Goal: Task Accomplishment & Management: Manage account settings

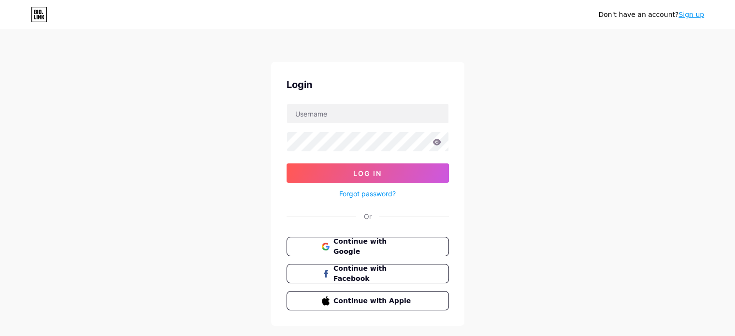
click at [364, 128] on form "Log In Forgot password?" at bounding box center [367, 151] width 162 height 96
click at [364, 115] on input "text" at bounding box center [367, 113] width 161 height 19
type input "[DOMAIN_NAME][EMAIL_ADDRESS][DOMAIN_NAME]"
click at [378, 118] on input "[DOMAIN_NAME][EMAIL_ADDRESS][DOMAIN_NAME]" at bounding box center [367, 113] width 161 height 19
drag, startPoint x: 377, startPoint y: 115, endPoint x: 275, endPoint y: 114, distance: 101.9
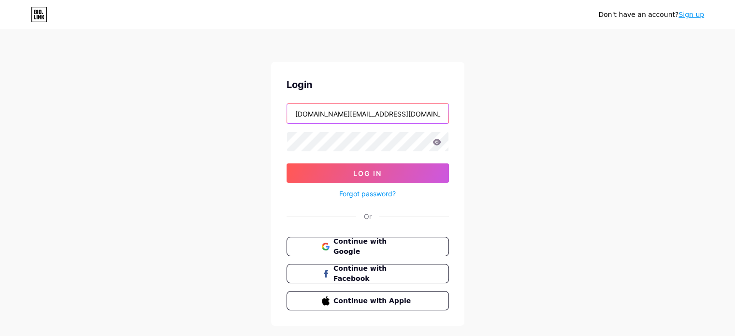
click at [275, 114] on div "Login [DOMAIN_NAME][EMAIL_ADDRESS][DOMAIN_NAME] Log In Forgot password? Or Cont…" at bounding box center [367, 194] width 193 height 264
click at [301, 114] on input "text" at bounding box center [367, 113] width 161 height 19
click at [579, 154] on div "Don't have an account? Sign up Login Log In Forgot password? Or Continue with G…" at bounding box center [367, 178] width 735 height 357
click at [352, 264] on button "Continue with Facebook" at bounding box center [367, 274] width 165 height 20
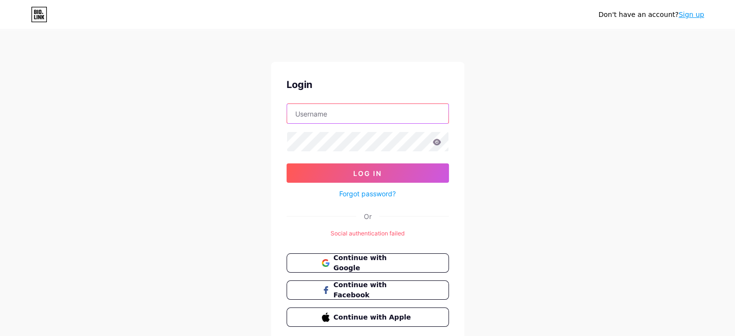
click at [330, 120] on input "text" at bounding box center [367, 113] width 161 height 19
type input "[DOMAIN_NAME][EMAIL_ADDRESS][DOMAIN_NAME]"
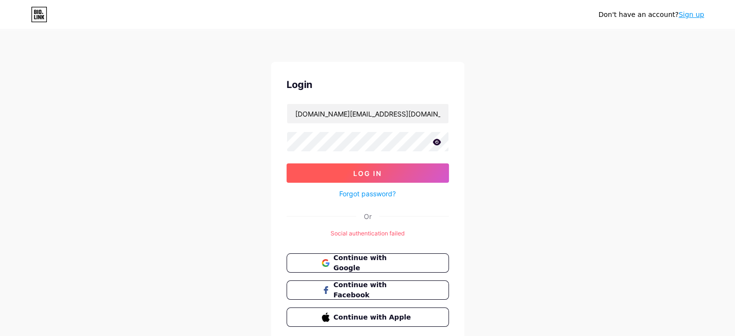
click at [382, 167] on button "Log In" at bounding box center [367, 172] width 162 height 19
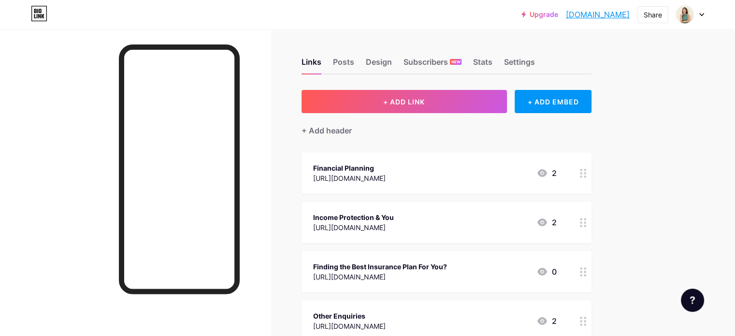
click at [699, 14] on icon at bounding box center [701, 14] width 5 height 3
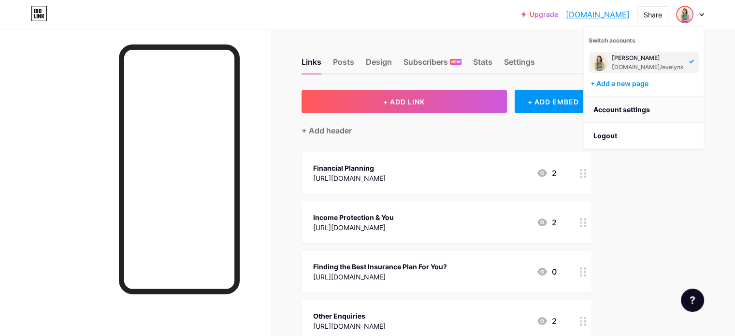
click at [630, 114] on link "Account settings" at bounding box center [644, 110] width 120 height 26
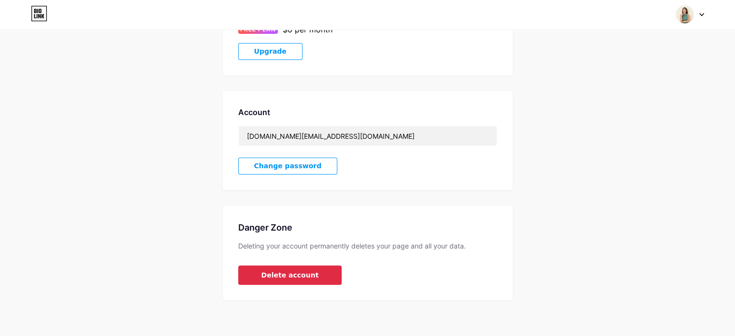
scroll to position [202, 0]
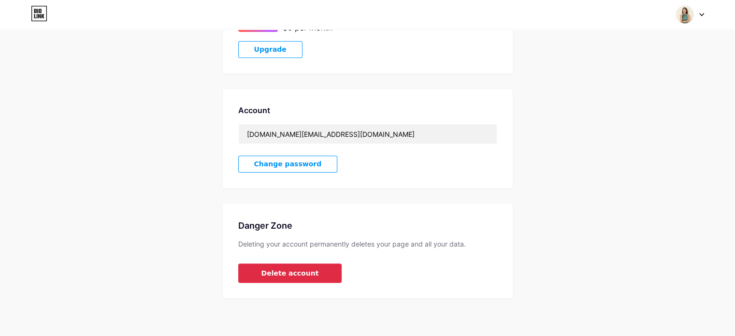
click at [275, 278] on button "Delete account" at bounding box center [290, 272] width 104 height 19
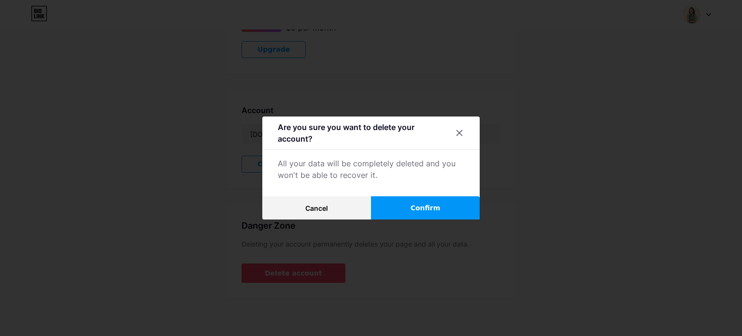
click at [417, 206] on span "Confirm" at bounding box center [426, 208] width 30 height 10
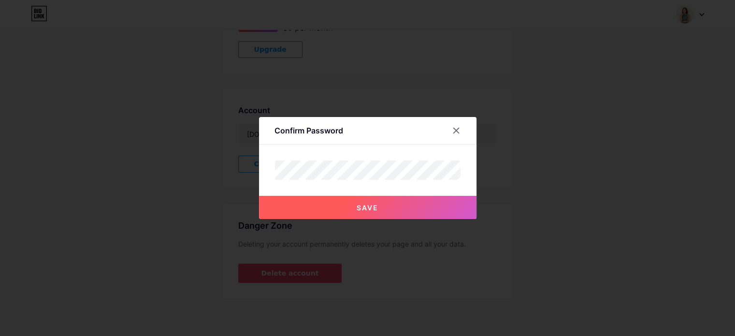
click at [360, 199] on button "Save" at bounding box center [367, 207] width 217 height 23
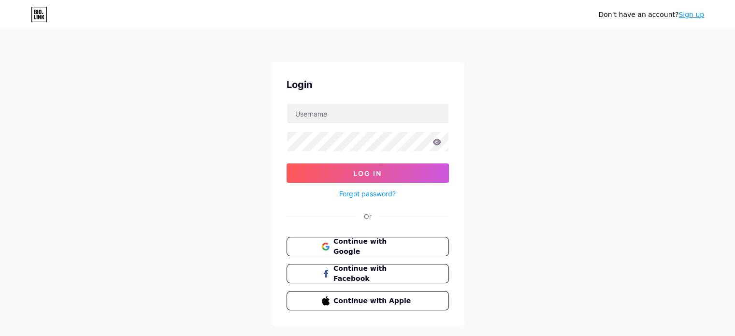
click at [664, 45] on div "Don't have an account? Sign up Login Log In Forgot password? Or Continue with G…" at bounding box center [367, 178] width 735 height 357
click at [330, 115] on input "text" at bounding box center [367, 113] width 161 height 19
type input "[DOMAIN_NAME][EMAIL_ADDRESS][DOMAIN_NAME]"
click at [286, 163] on button "Log In" at bounding box center [367, 172] width 162 height 19
click at [348, 102] on div "Login Log In Forgot password? Or Continue with Google Continue with Facebook Co…" at bounding box center [367, 194] width 193 height 264
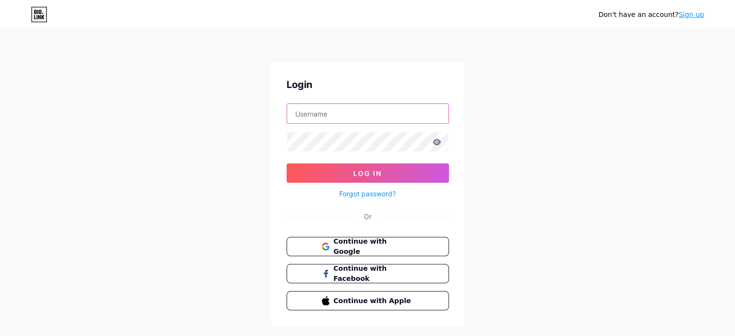
click at [348, 114] on input "text" at bounding box center [367, 113] width 161 height 19
type input "[DOMAIN_NAME][EMAIL_ADDRESS][DOMAIN_NAME]"
click at [286, 163] on button "Log In" at bounding box center [367, 172] width 162 height 19
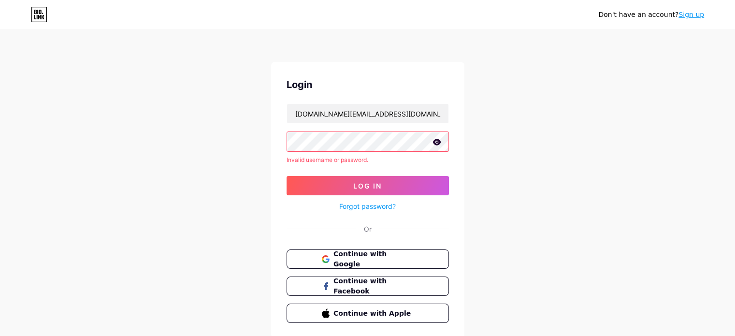
scroll to position [32, 0]
